Goal: Check status: Check status

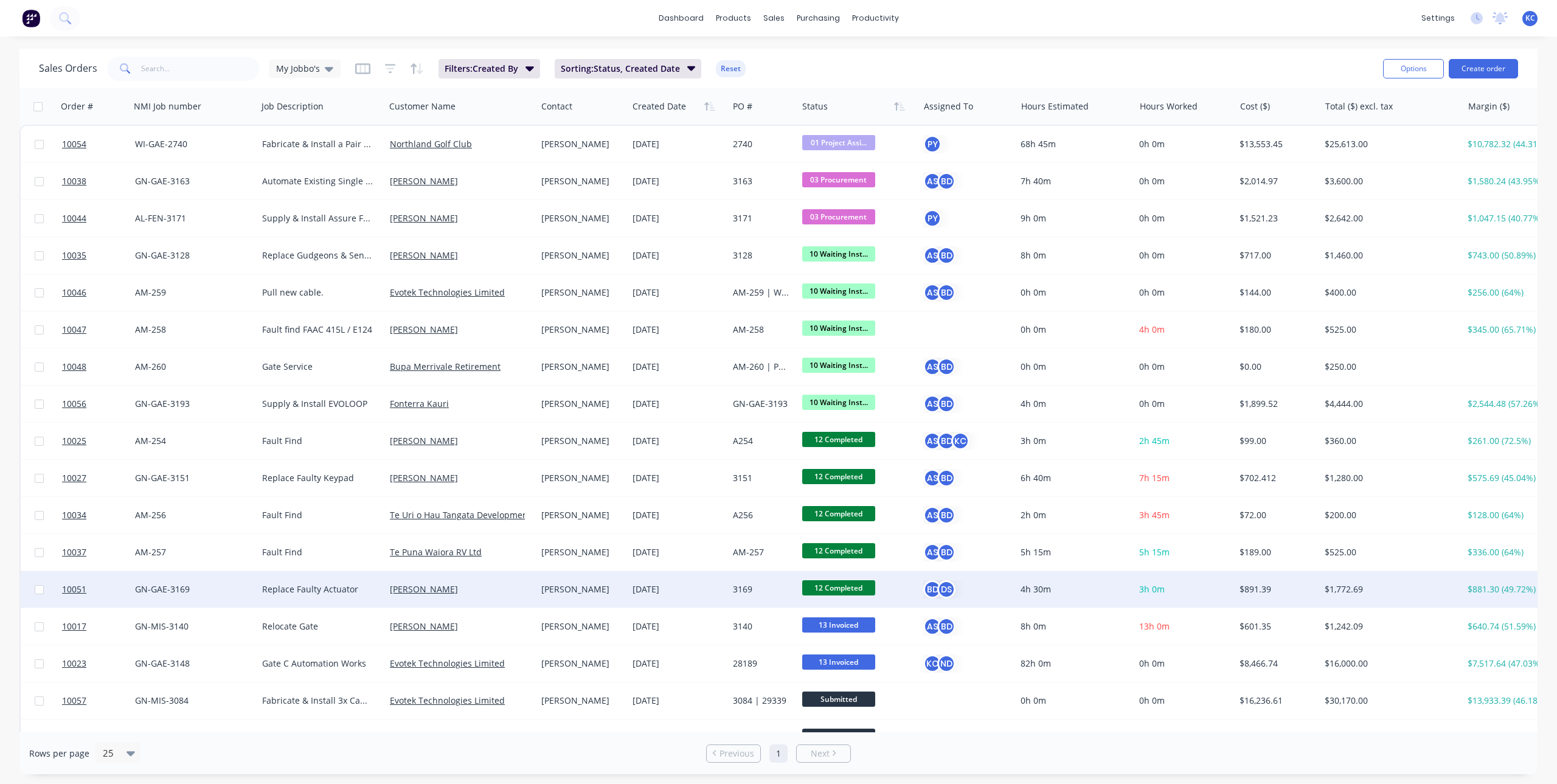
click at [668, 578] on div "[DATE]" at bounding box center [678, 589] width 100 height 37
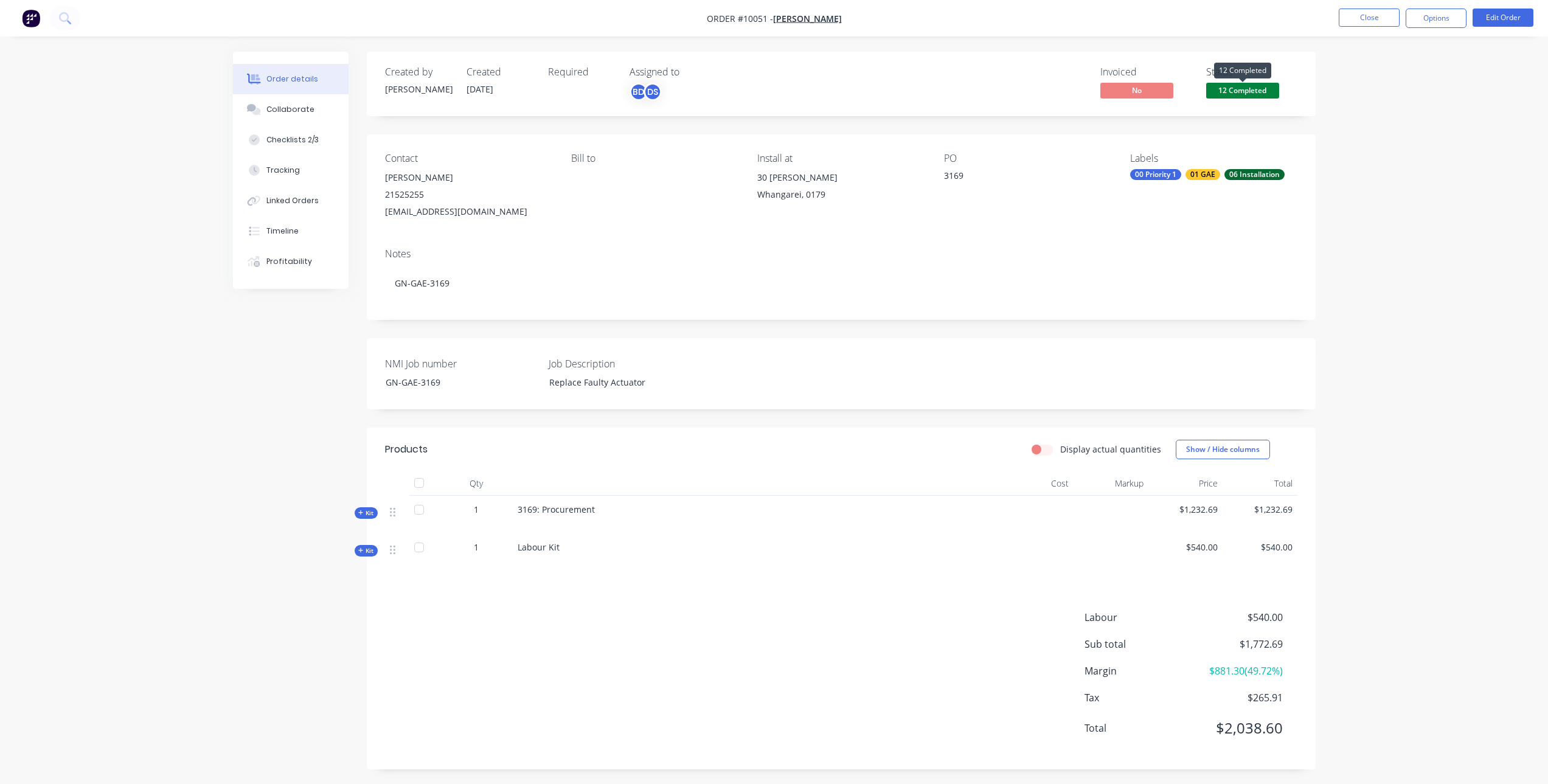
click at [1234, 92] on span "12 Completed" at bounding box center [1243, 90] width 73 height 15
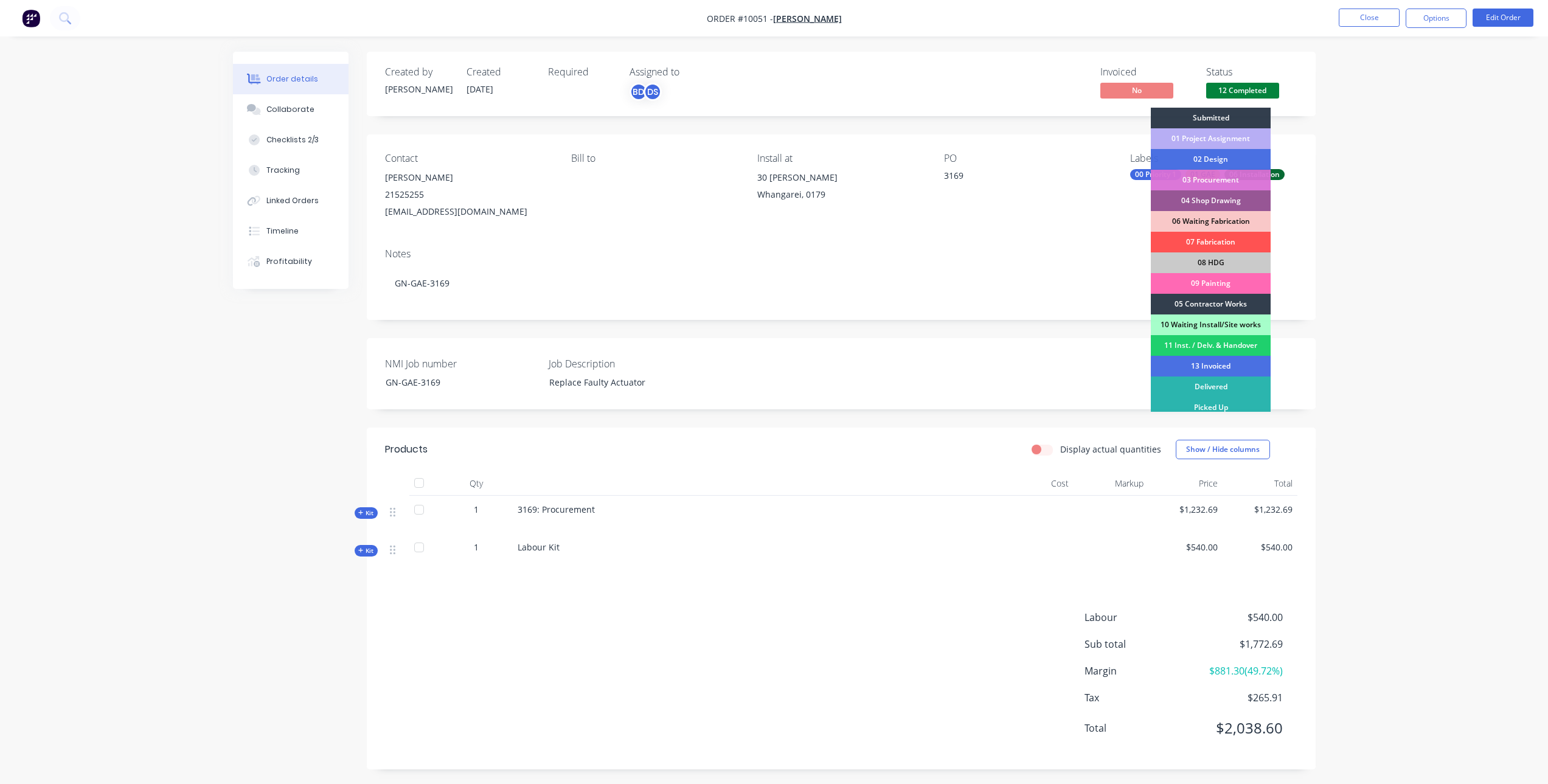
scroll to position [6, 0]
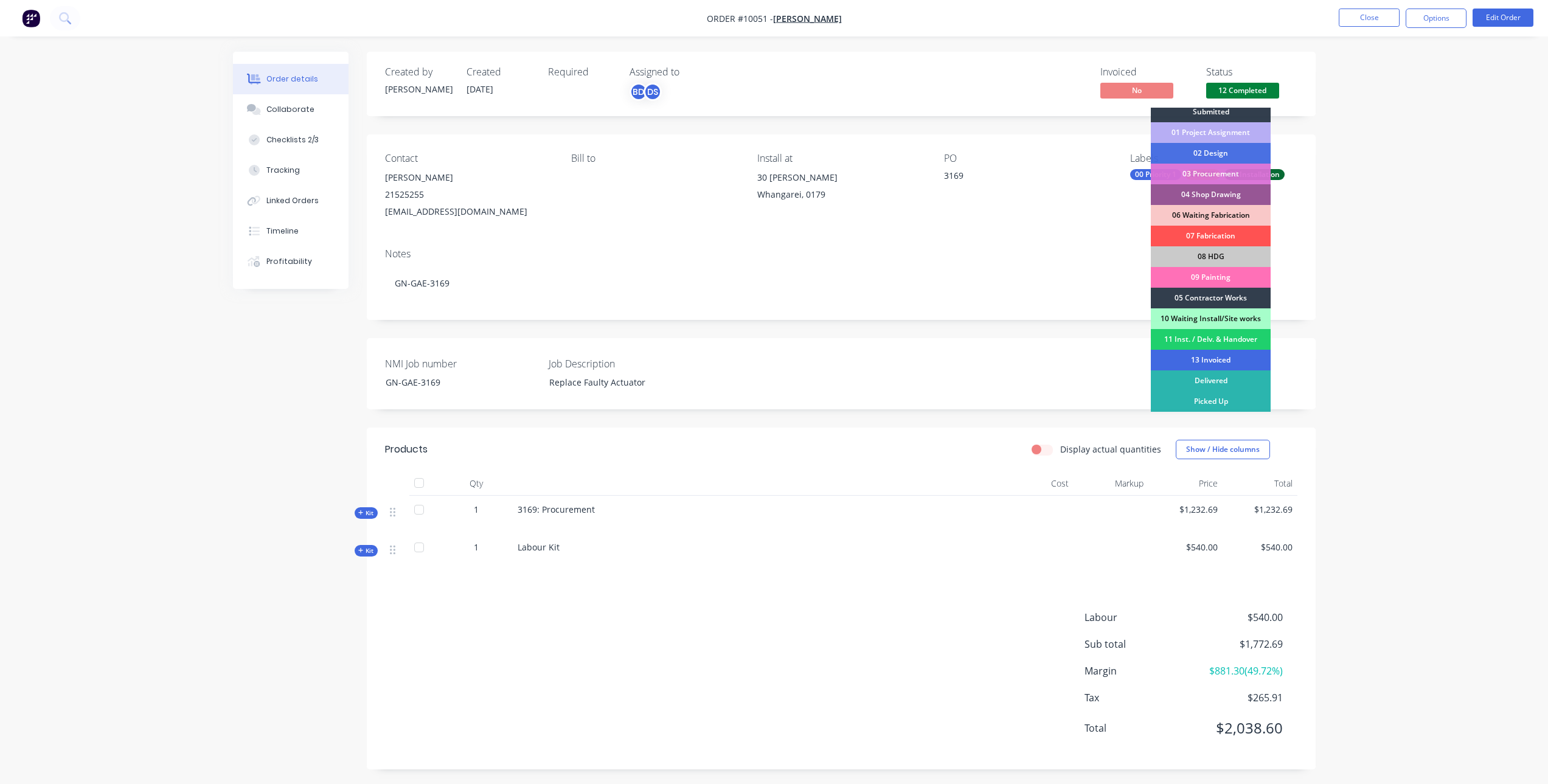
click at [1205, 356] on div "13 Invoiced" at bounding box center [1210, 359] width 120 height 20
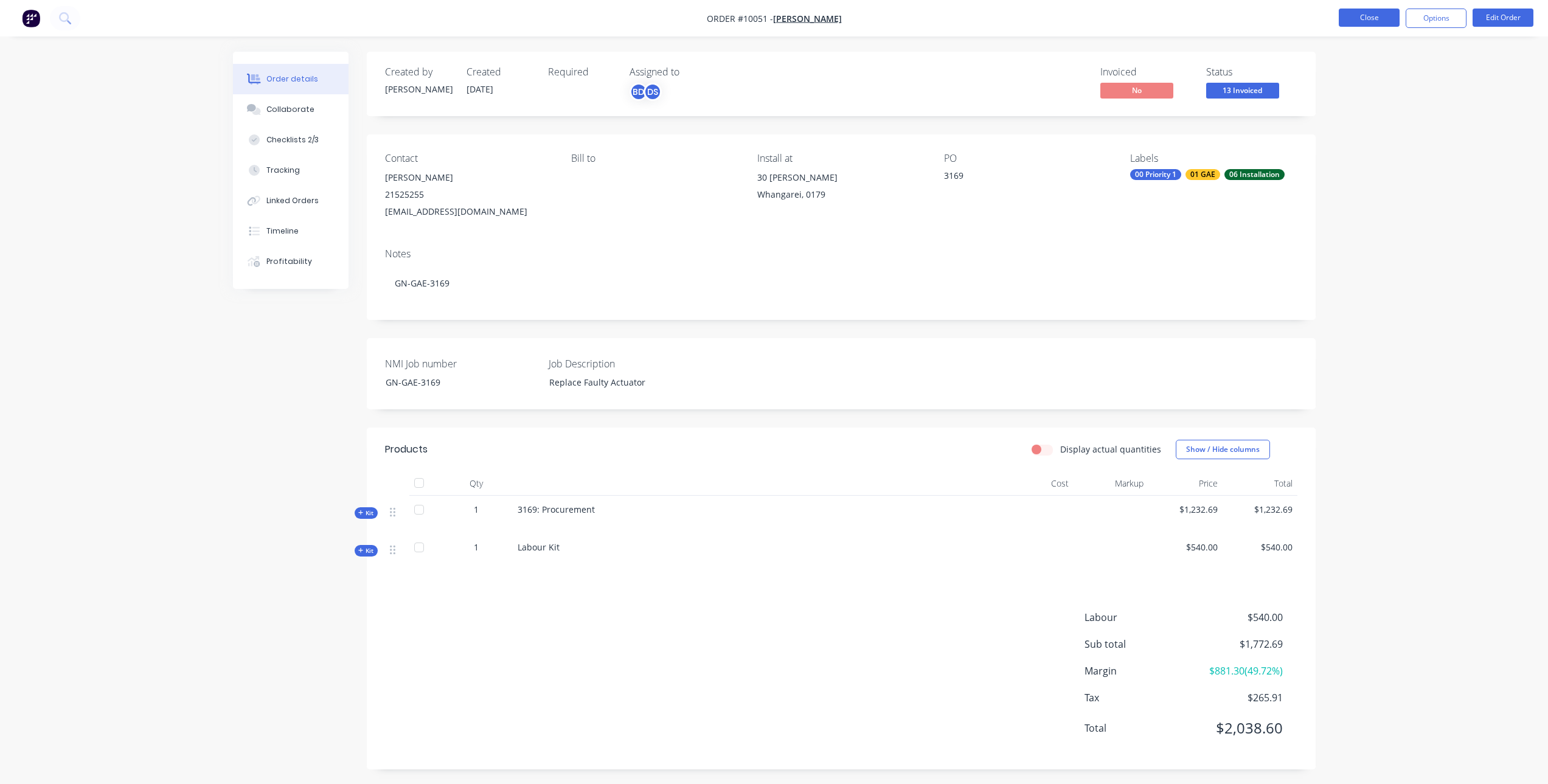
click at [1383, 13] on button "Close" at bounding box center [1369, 17] width 61 height 18
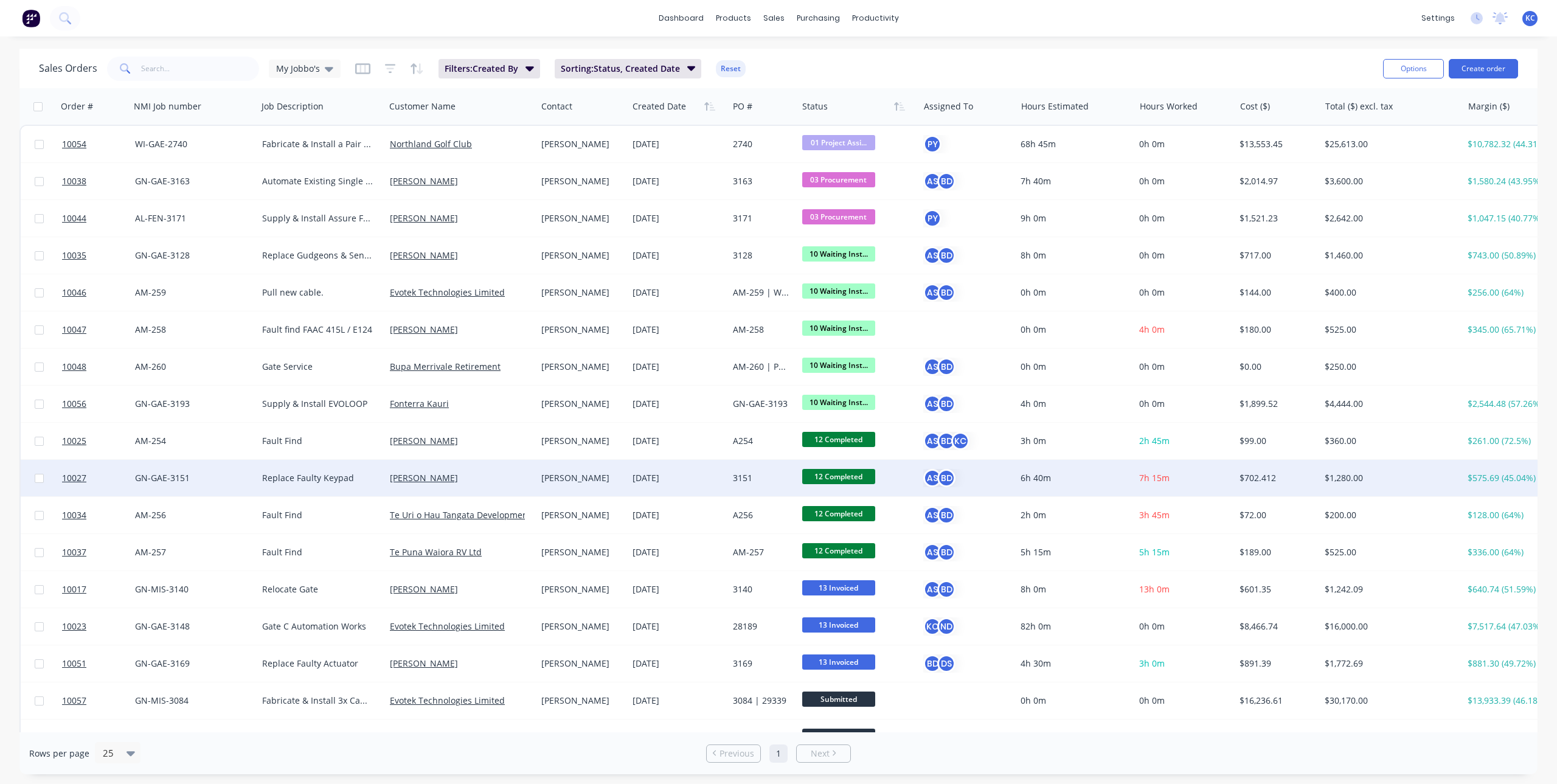
click at [752, 479] on div "3151" at bounding box center [761, 478] width 56 height 12
